Goal: Task Accomplishment & Management: Manage account settings

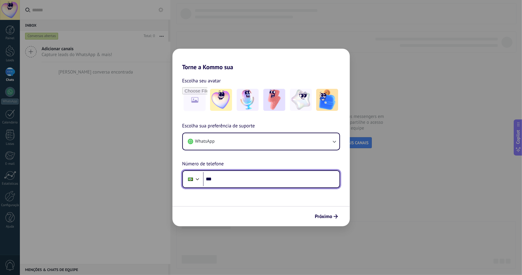
click at [228, 181] on input "***" at bounding box center [271, 179] width 136 height 14
type input "**********"
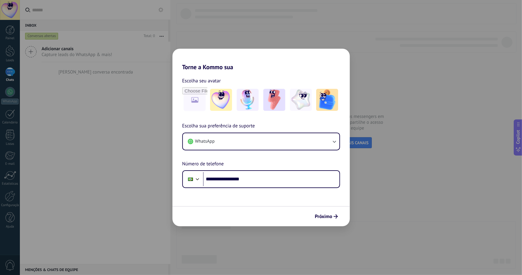
click at [330, 215] on span "Próximo" at bounding box center [323, 216] width 17 height 4
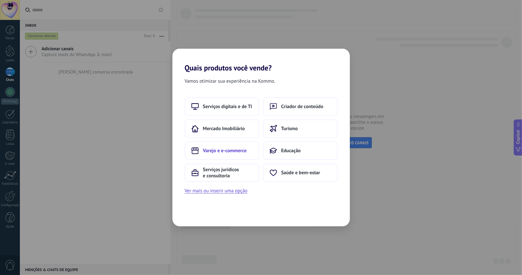
click at [221, 147] on button "Varejo e e-commerce" at bounding box center [222, 150] width 75 height 18
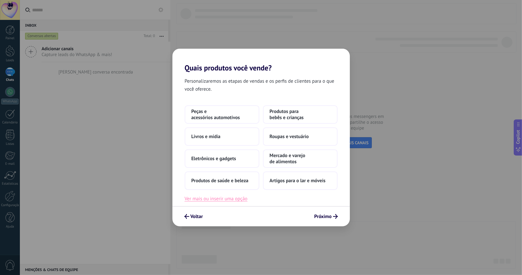
click at [223, 199] on button "Ver mais ou inserir uma opção" at bounding box center [216, 199] width 63 height 8
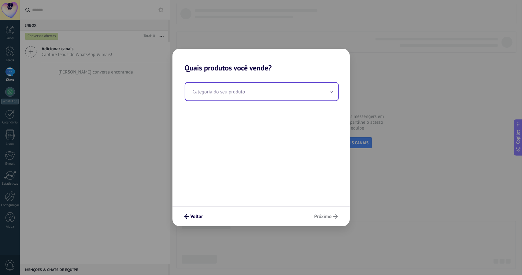
click at [229, 96] on input "text" at bounding box center [261, 92] width 153 height 18
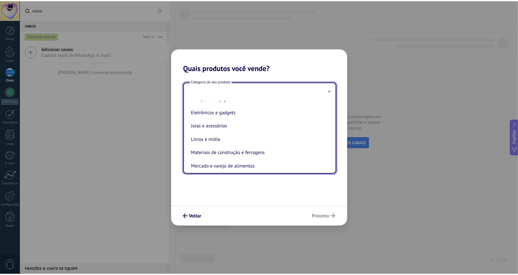
scroll to position [47, 0]
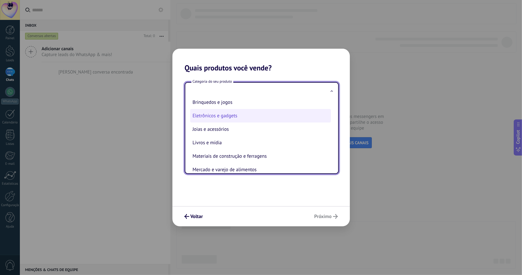
click at [229, 118] on li "Eletrônicos e gadgets" at bounding box center [260, 115] width 141 height 13
type input "**********"
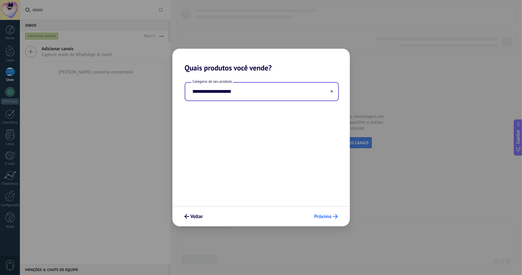
click at [328, 215] on span "Próximo" at bounding box center [323, 216] width 17 height 4
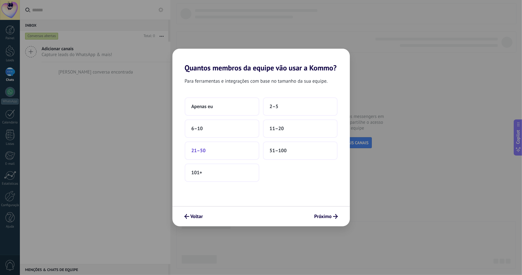
click at [228, 151] on button "21–50" at bounding box center [222, 150] width 75 height 18
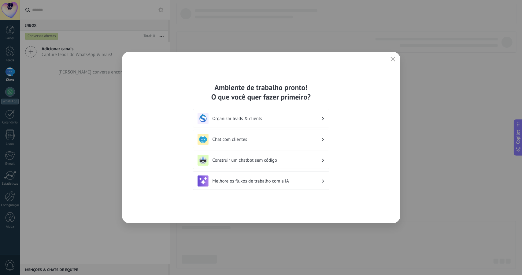
click at [257, 137] on h3 "Chat com clientes" at bounding box center [267, 139] width 109 height 6
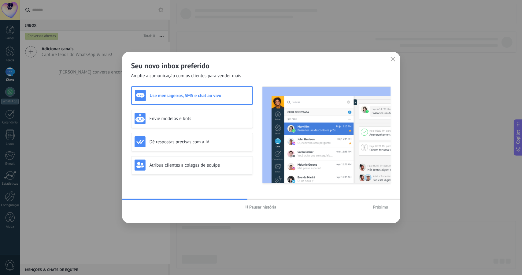
click at [382, 208] on span "Próximo" at bounding box center [380, 207] width 15 height 4
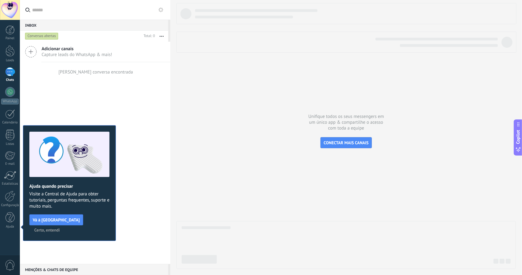
drag, startPoint x: 131, startPoint y: 97, endPoint x: 160, endPoint y: 99, distance: 29.5
click at [131, 97] on div "Adicionar canais Capture leads do WhatsApp & mais! Nenhuma conversa encontrada" at bounding box center [95, 153] width 151 height 222
click at [355, 146] on button "CONECTAR MAIS CANAIS" at bounding box center [347, 142] width 52 height 11
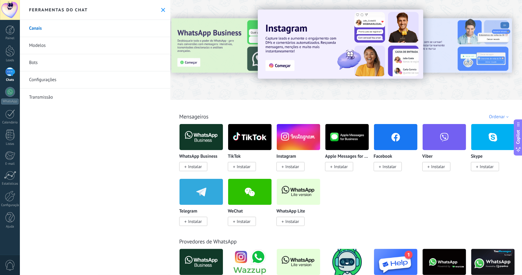
click at [277, 63] on img at bounding box center [341, 43] width 166 height 69
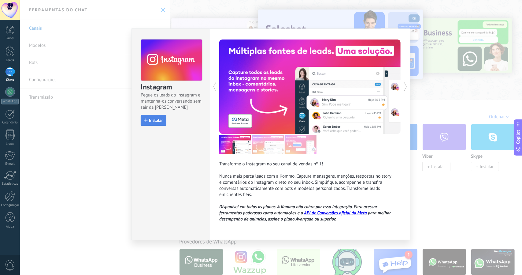
click at [154, 118] on span "Instalar" at bounding box center [156, 120] width 14 height 4
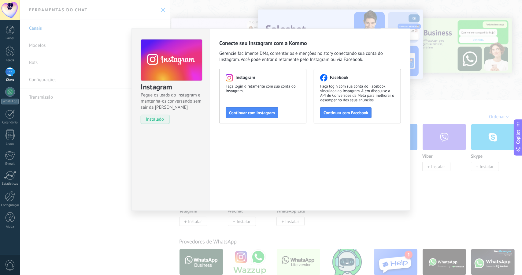
click at [96, 137] on div "Instagram Pegue os leads do Instagram e mantenha-os conversando sem sair da Kom…" at bounding box center [271, 137] width 502 height 275
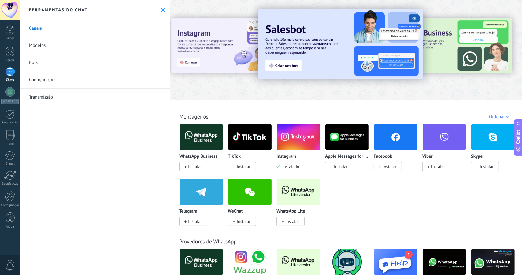
click at [201, 134] on img at bounding box center [201, 137] width 43 height 30
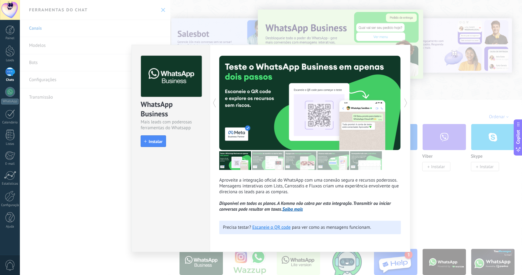
click at [157, 140] on span "Instalar" at bounding box center [156, 141] width 14 height 4
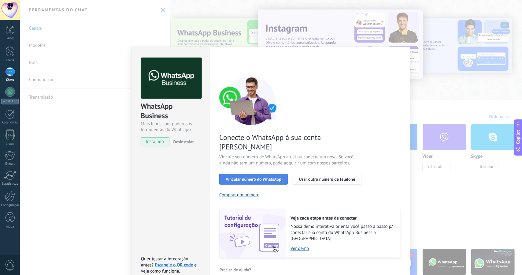
click at [253, 177] on span "Vincular número do WhatsApp" at bounding box center [254, 179] width 56 height 4
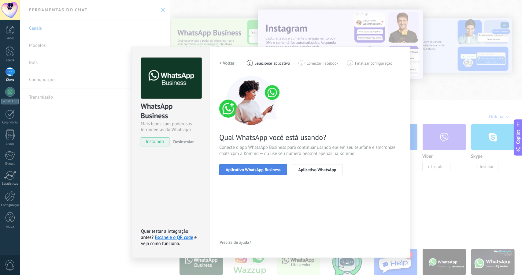
click at [251, 168] on span "Aplicativo WhatsApp Business" at bounding box center [253, 169] width 55 height 4
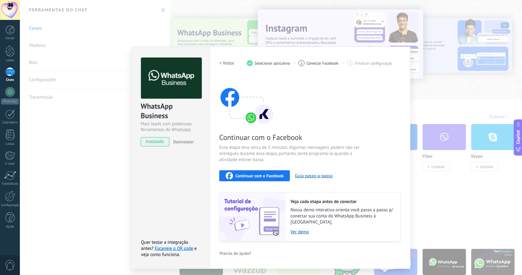
click at [268, 174] on span "Continuar com o Facebook" at bounding box center [260, 175] width 48 height 4
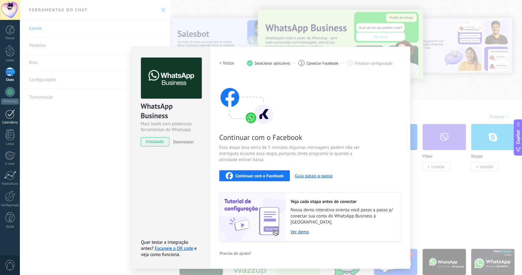
click at [7, 117] on div at bounding box center [10, 113] width 10 height 9
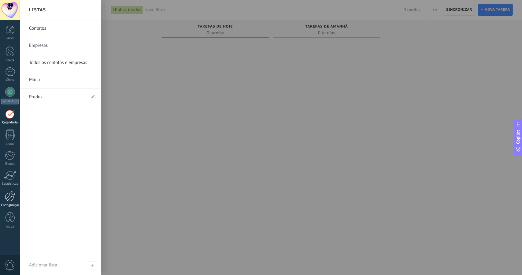
click at [9, 198] on div at bounding box center [10, 196] width 10 height 11
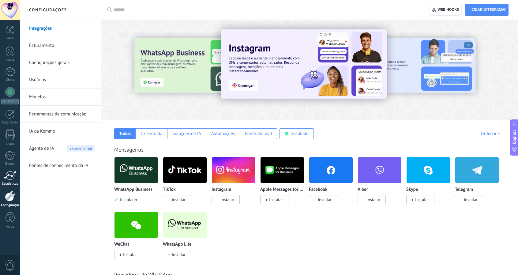
click at [8, 174] on div at bounding box center [10, 175] width 12 height 9
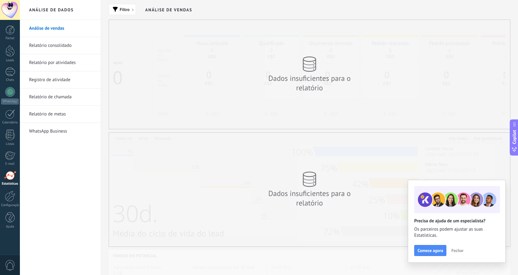
click at [458, 251] on span "Fechar" at bounding box center [457, 250] width 12 height 4
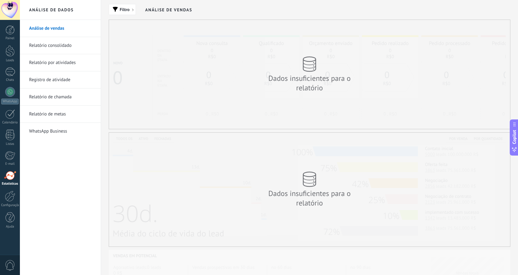
click at [9, 8] on div at bounding box center [10, 10] width 20 height 20
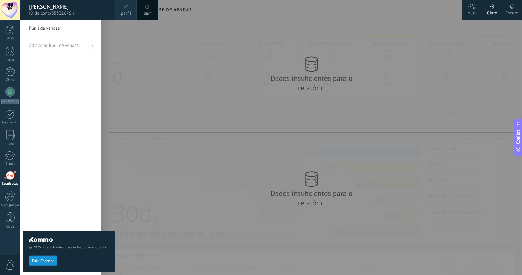
click at [124, 7] on span at bounding box center [126, 7] width 4 height 4
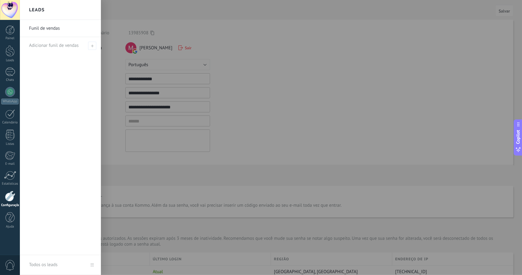
click at [303, 111] on div at bounding box center [281, 137] width 522 height 275
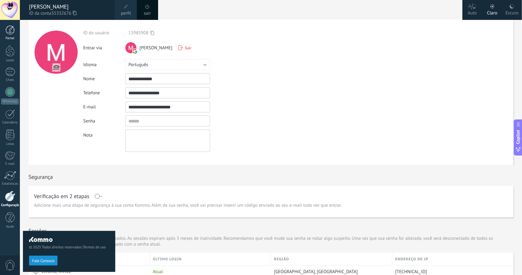
click at [10, 33] on div at bounding box center [10, 29] width 9 height 9
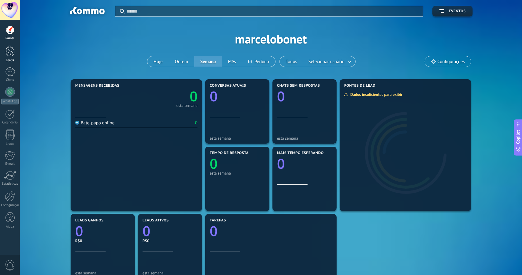
click at [9, 52] on div at bounding box center [10, 50] width 9 height 11
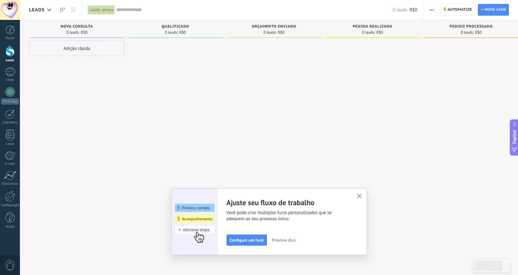
drag, startPoint x: 361, startPoint y: 194, endPoint x: 346, endPoint y: 194, distance: 15.6
click at [361, 194] on icon "button" at bounding box center [359, 196] width 5 height 5
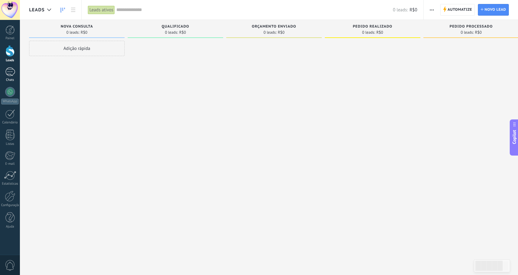
click at [9, 76] on link "Chats" at bounding box center [10, 74] width 20 height 15
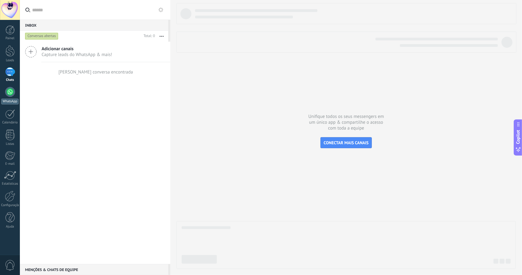
click at [11, 90] on div at bounding box center [10, 92] width 10 height 10
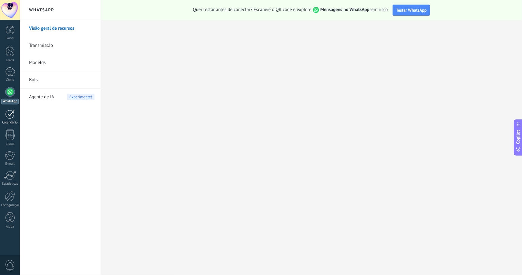
click at [14, 114] on div at bounding box center [10, 113] width 10 height 9
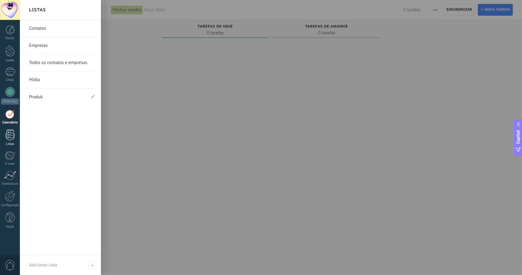
click at [9, 134] on div at bounding box center [10, 134] width 9 height 11
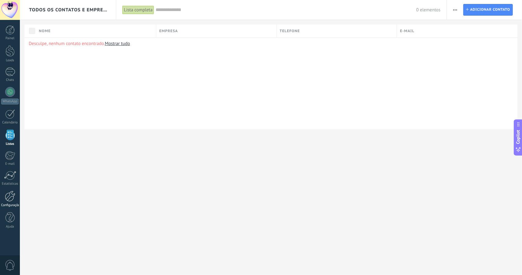
click at [8, 198] on div at bounding box center [10, 196] width 10 height 11
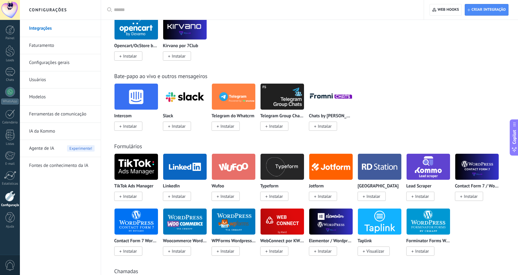
scroll to position [367, 0]
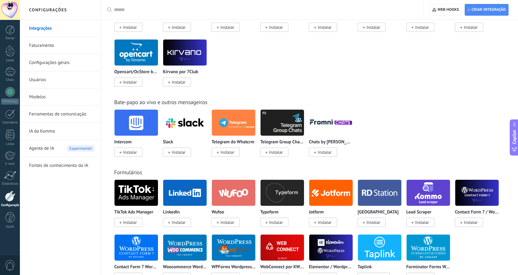
click at [10, 12] on div at bounding box center [10, 10] width 20 height 20
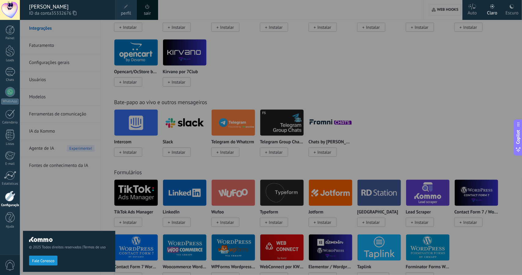
click at [516, 11] on div "Escuro" at bounding box center [512, 12] width 13 height 16
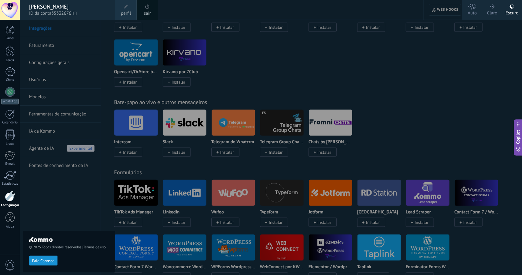
click at [470, 10] on div "Auto" at bounding box center [472, 12] width 9 height 16
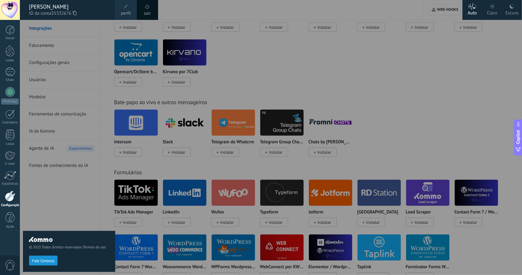
drag, startPoint x: 493, startPoint y: 11, endPoint x: 461, endPoint y: 20, distance: 33.9
click at [493, 11] on div "Claro" at bounding box center [492, 12] width 10 height 16
click at [250, 55] on div at bounding box center [281, 137] width 522 height 275
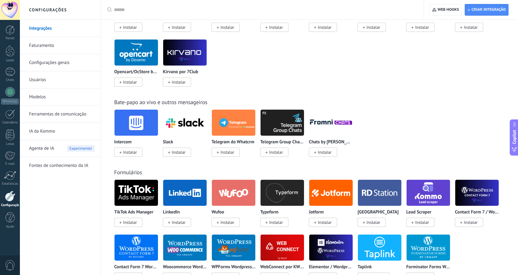
click at [46, 128] on link "IA da Kommo" at bounding box center [61, 131] width 65 height 17
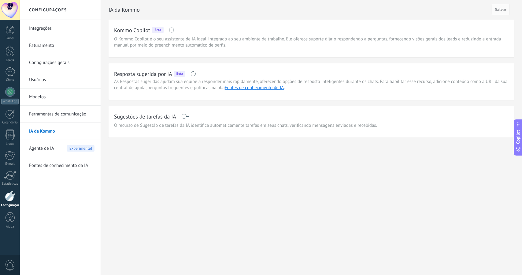
click at [46, 95] on link "Modelos" at bounding box center [61, 96] width 65 height 17
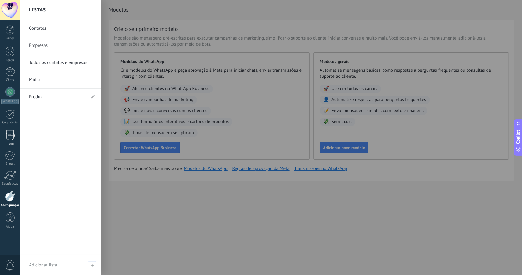
click at [6, 132] on div at bounding box center [10, 134] width 9 height 11
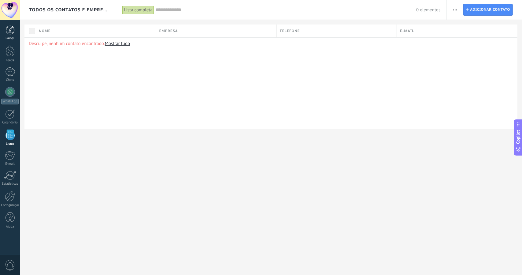
click at [12, 33] on div at bounding box center [10, 29] width 9 height 9
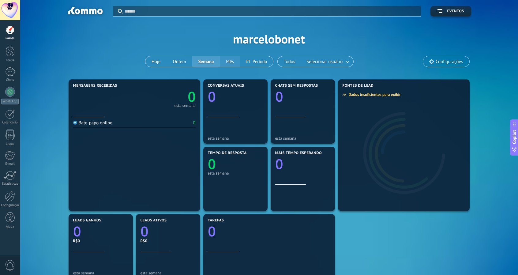
click at [230, 61] on button "Mês" at bounding box center [230, 61] width 20 height 10
click at [9, 49] on div at bounding box center [10, 50] width 9 height 11
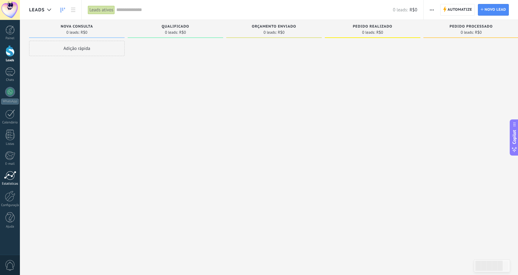
click at [5, 175] on div at bounding box center [10, 175] width 12 height 9
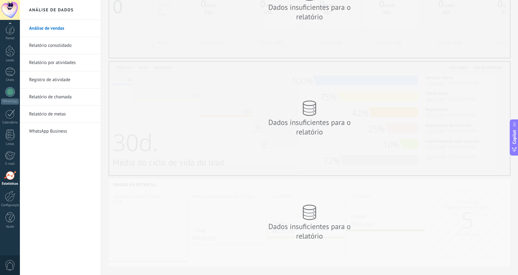
scroll to position [82, 0]
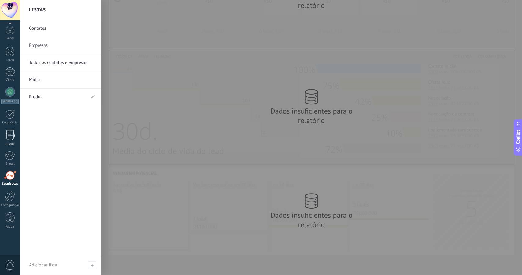
click at [12, 134] on div at bounding box center [10, 134] width 9 height 11
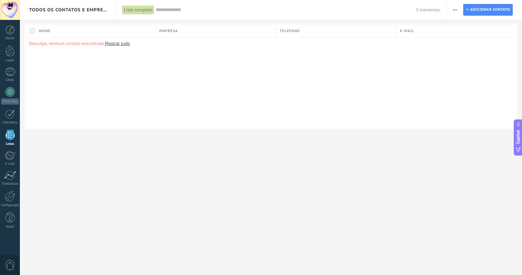
click at [9, 10] on div at bounding box center [10, 10] width 20 height 20
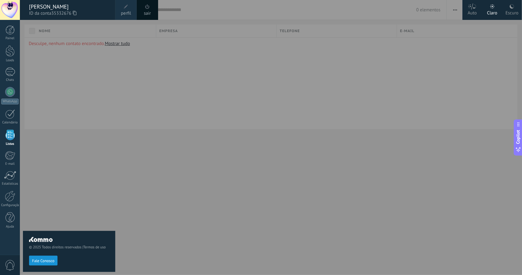
click at [47, 262] on span "Fale Conosco" at bounding box center [43, 261] width 22 height 4
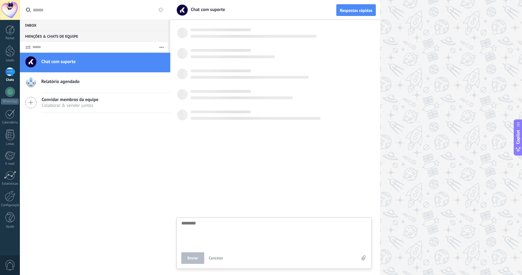
scroll to position [6, 0]
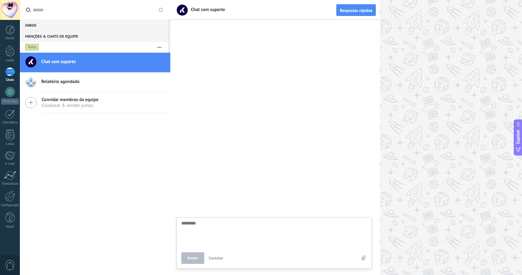
click at [12, 9] on div at bounding box center [10, 10] width 20 height 20
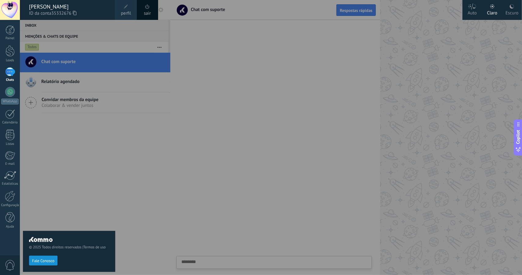
click at [8, 262] on span "0" at bounding box center [10, 265] width 10 height 11
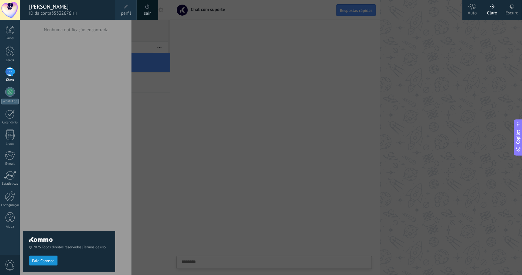
click at [101, 98] on div "© 2025 Todos direitos reservados | Termos de uso Fale Conosco" at bounding box center [69, 147] width 92 height 255
